Goal: Feedback & Contribution: Leave review/rating

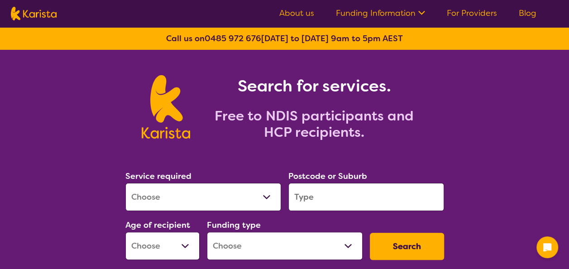
click at [457, 14] on link "For Providers" at bounding box center [472, 13] width 50 height 11
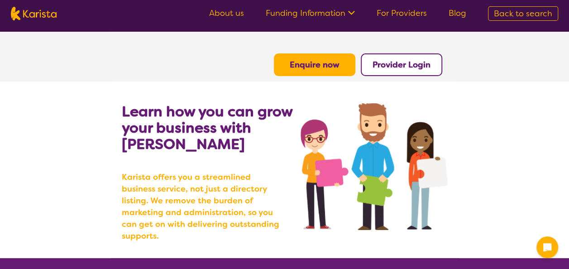
click at [410, 68] on b "Provider Login" at bounding box center [401, 64] width 58 height 11
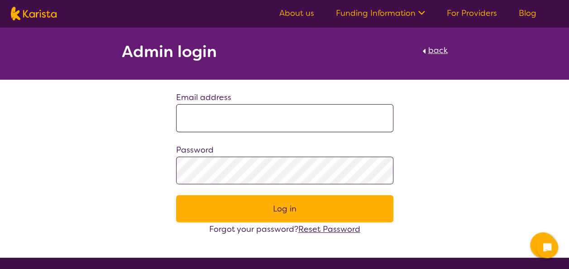
type input "**********"
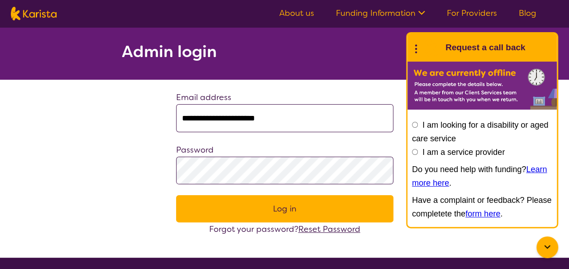
click at [365, 204] on button "Log in" at bounding box center [284, 208] width 217 height 27
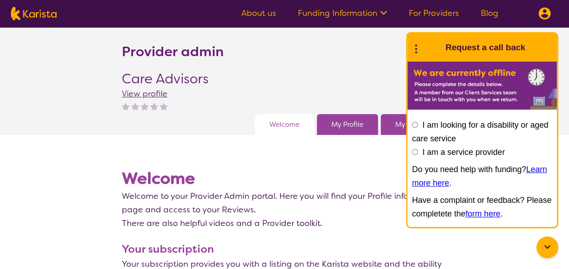
click at [542, 248] on icon at bounding box center [547, 247] width 11 height 11
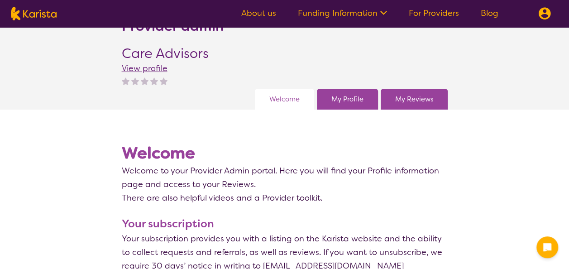
scroll to position [26, 0]
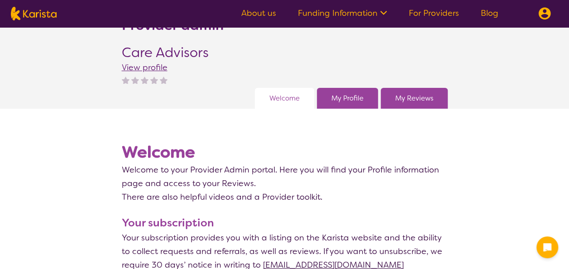
click at [411, 97] on link "My Reviews" at bounding box center [414, 98] width 38 height 14
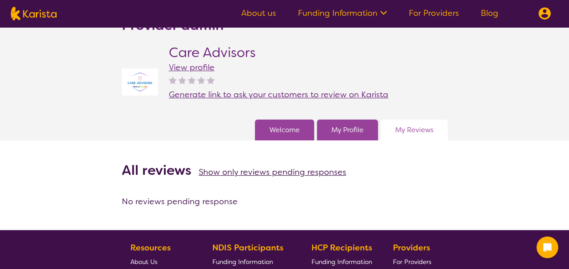
scroll to position [30, 0]
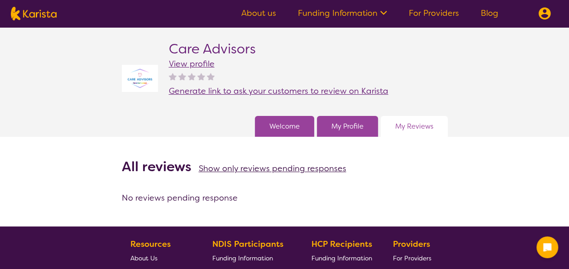
click at [250, 89] on span "Generate link to ask your customers to review on Karista" at bounding box center [278, 91] width 219 height 11
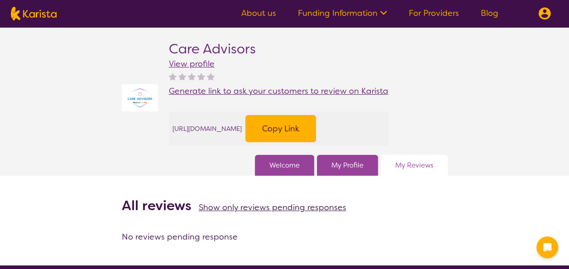
click at [316, 139] on button "Copy Link" at bounding box center [280, 128] width 71 height 27
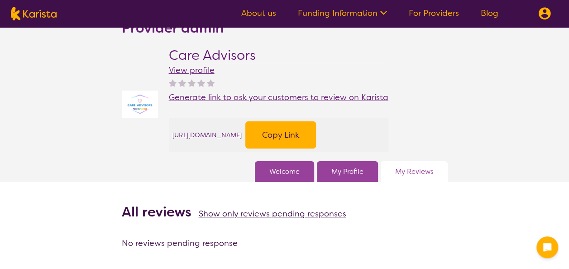
scroll to position [0, 0]
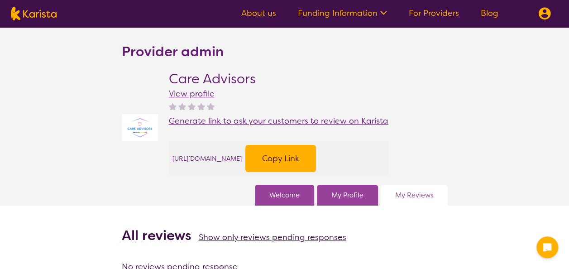
click at [321, 123] on span "Generate link to ask your customers to review on Karista" at bounding box center [278, 120] width 219 height 11
click at [543, 20] on button at bounding box center [544, 13] width 27 height 27
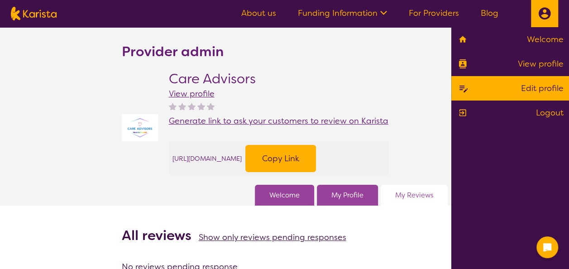
click at [534, 93] on link "Edit profile" at bounding box center [510, 88] width 107 height 14
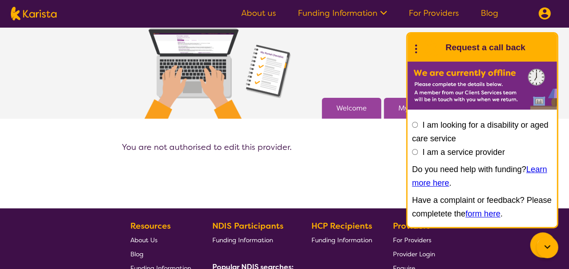
scroll to position [39, 0]
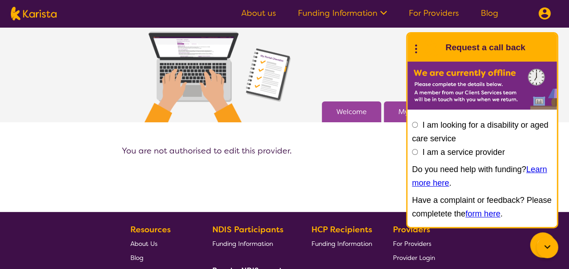
click at [544, 245] on icon at bounding box center [547, 247] width 11 height 11
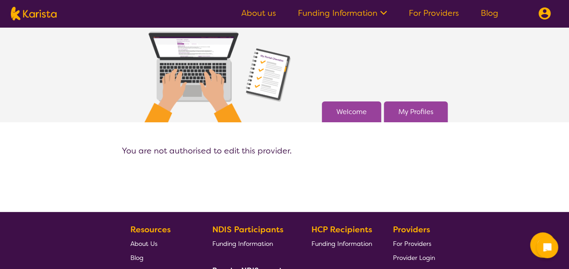
click at [410, 110] on link "My Profiles" at bounding box center [415, 112] width 35 height 14
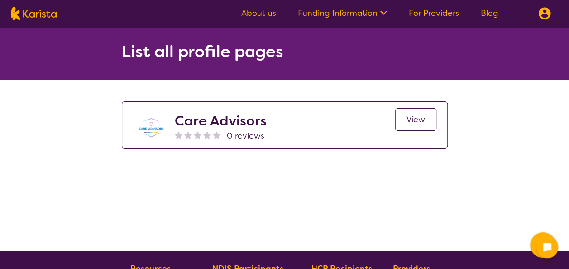
click at [260, 129] on span "0 reviews" at bounding box center [246, 136] width 38 height 14
click at [417, 117] on span "View" at bounding box center [415, 119] width 19 height 11
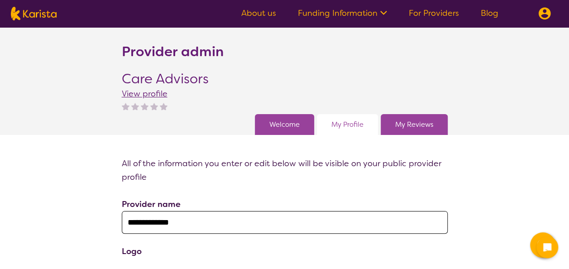
click at [431, 12] on link "For Providers" at bounding box center [434, 13] width 50 height 11
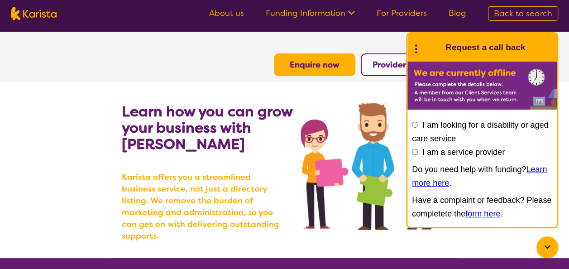
click at [313, 110] on img at bounding box center [373, 166] width 147 height 127
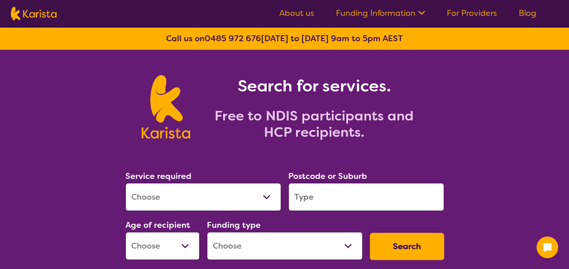
click at [467, 14] on link "For Providers" at bounding box center [472, 13] width 50 height 11
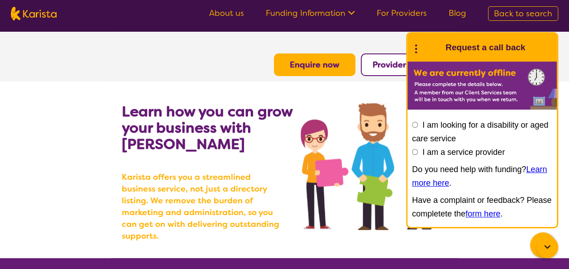
click at [372, 71] on button "Provider Login" at bounding box center [401, 64] width 81 height 23
click at [375, 72] on button "Provider Login" at bounding box center [401, 64] width 81 height 23
click at [393, 62] on b "Provider Login" at bounding box center [401, 64] width 58 height 11
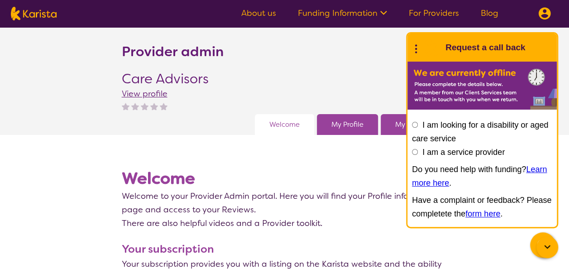
click at [542, 241] on div at bounding box center [547, 247] width 22 height 22
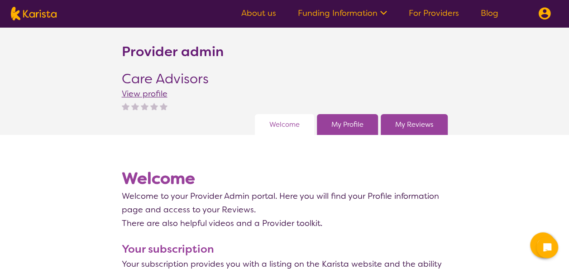
click at [155, 95] on span "View profile" at bounding box center [145, 93] width 46 height 11
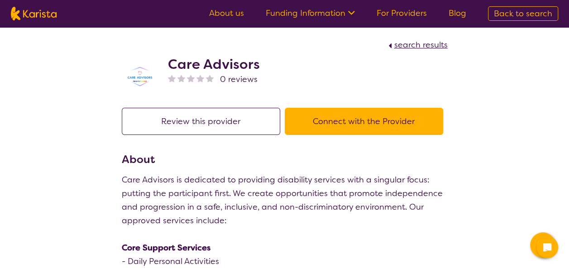
click at [210, 121] on button "Review this provider" at bounding box center [201, 121] width 158 height 27
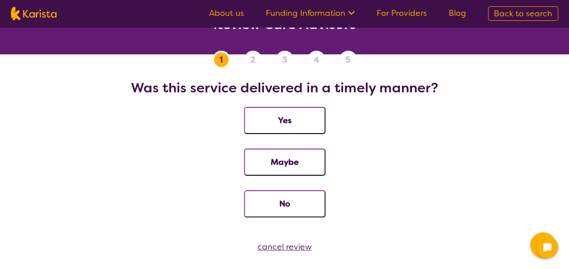
scroll to position [6, 0]
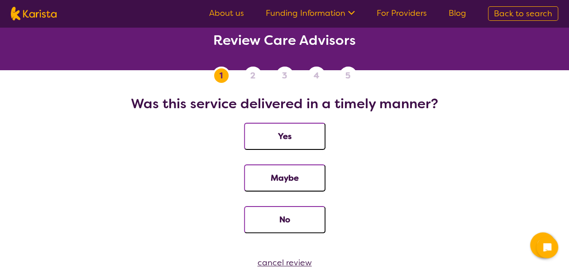
click at [299, 128] on button "Yes" at bounding box center [284, 136] width 81 height 27
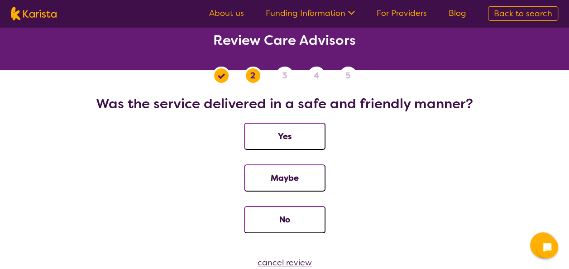
click at [299, 128] on button "Yes" at bounding box center [284, 136] width 81 height 27
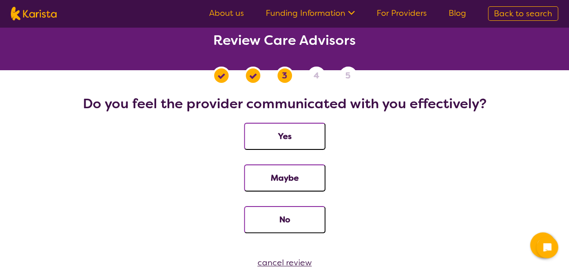
click at [299, 128] on button "Yes" at bounding box center [284, 136] width 81 height 27
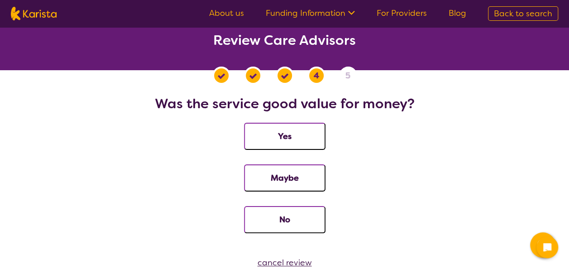
click at [299, 128] on button "Yes" at bounding box center [284, 136] width 81 height 27
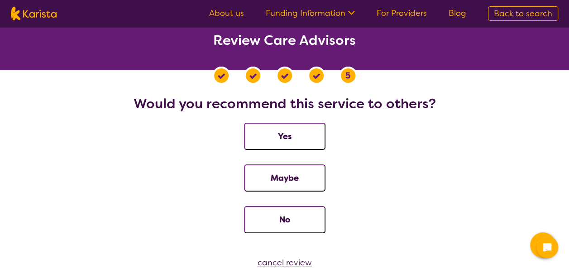
click at [299, 128] on button "Yes" at bounding box center [284, 136] width 81 height 27
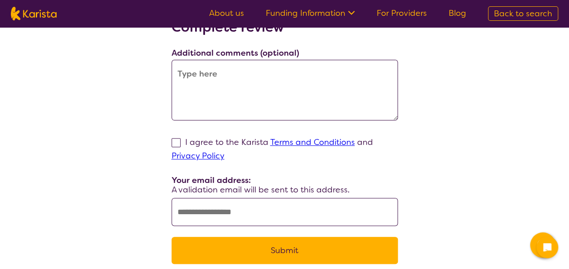
scroll to position [83, 0]
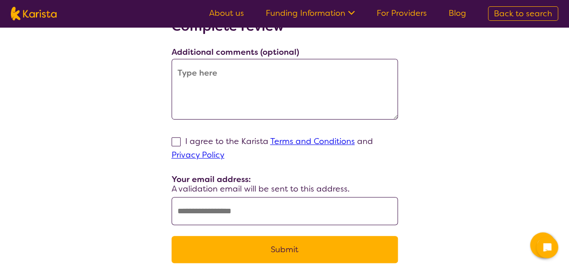
click at [180, 140] on label "I agree to the Karista Terms and Conditions and Privacy Policy" at bounding box center [272, 148] width 201 height 24
click at [224, 152] on input "I agree to the Karista Terms and Conditions and Privacy Policy" at bounding box center [227, 155] width 6 height 6
checkbox input "true"
click at [228, 209] on input "text" at bounding box center [285, 211] width 226 height 28
click at [148, 124] on div "Complete review Additional comments (optional) I agree to the Karista Terms and…" at bounding box center [284, 146] width 547 height 256
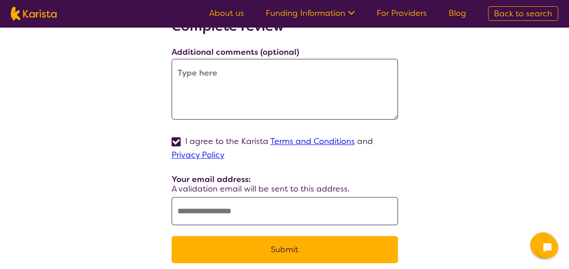
scroll to position [0, 0]
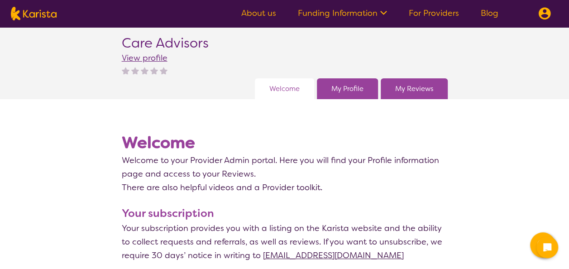
scroll to position [24, 0]
